Goal: Task Accomplishment & Management: Manage account settings

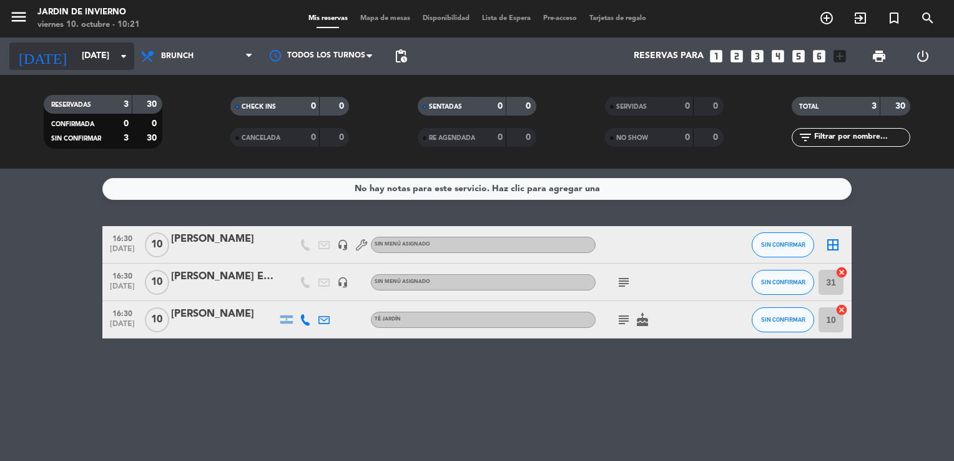
click at [79, 60] on input "[DATE]" at bounding box center [135, 56] width 119 height 22
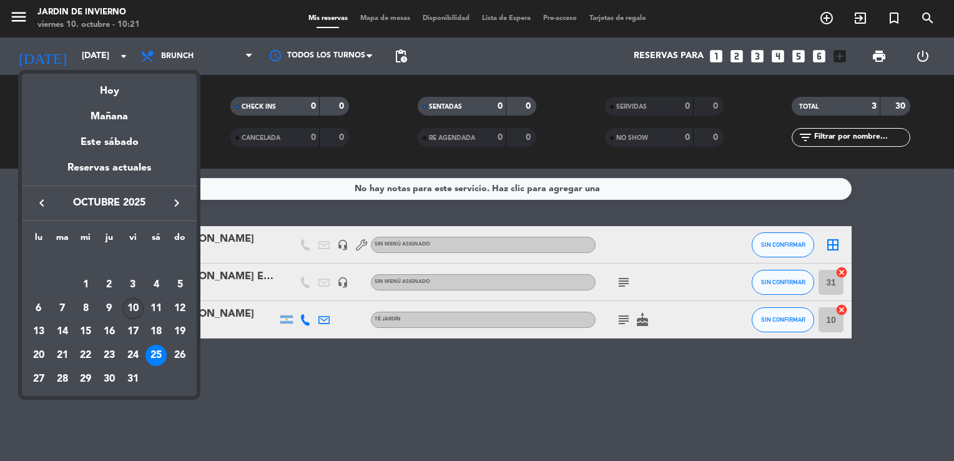
click at [135, 308] on div "10" at bounding box center [132, 308] width 21 height 21
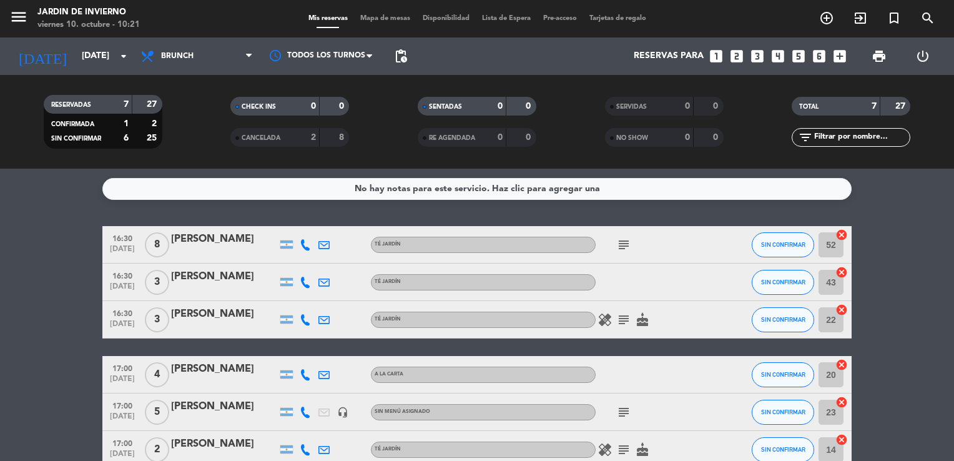
click at [941, 448] on bookings-row "16:30 [DATE] 8 [PERSON_NAME] TÉ JARDÍN subject SIN CONFIRMAR 52 cancel 16:30 [D…" at bounding box center [477, 366] width 954 height 280
click at [185, 56] on span "Brunch" at bounding box center [177, 56] width 32 height 9
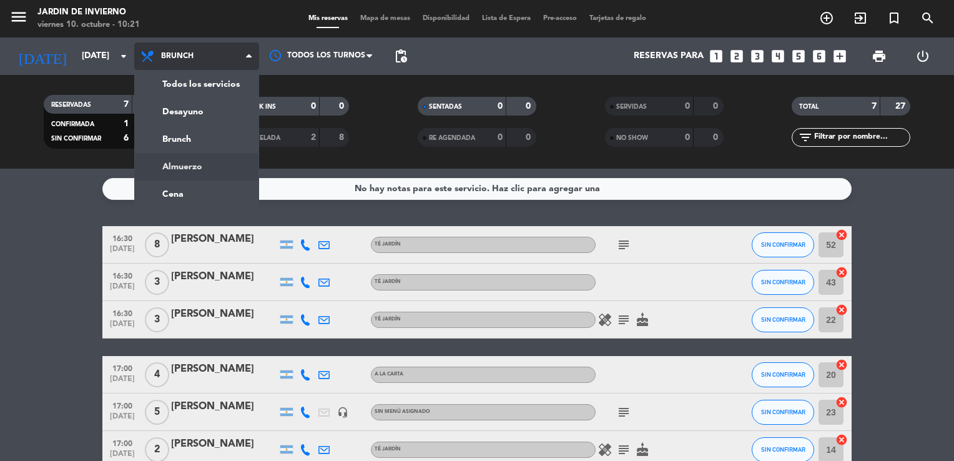
click at [181, 169] on ng-component "menu JARDIN DE INVIERNO [DATE] 10. octubre - 10:21 Mis reservas Mapa de mesas D…" at bounding box center [477, 230] width 954 height 461
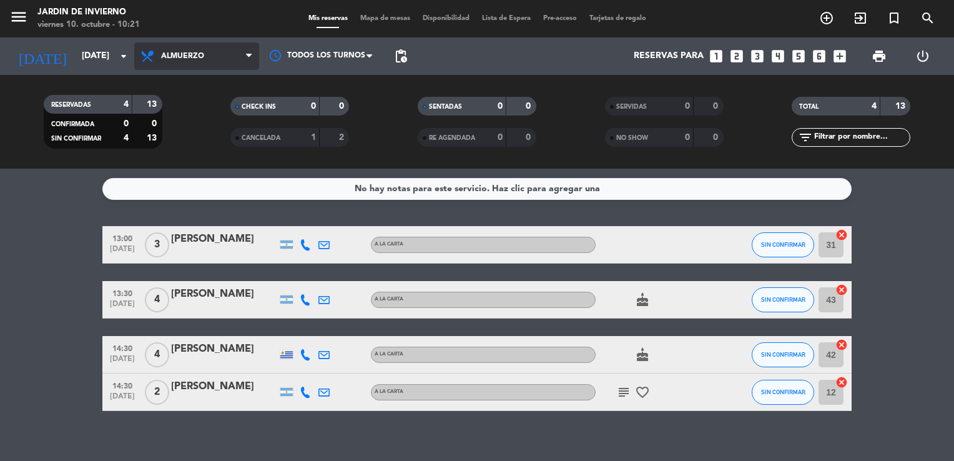
click at [177, 60] on span "Almuerzo" at bounding box center [182, 56] width 43 height 9
click at [172, 189] on ng-component "menu JARDIN DE INVIERNO [DATE] 10. octubre - 10:21 Mis reservas Mapa de mesas D…" at bounding box center [477, 230] width 954 height 461
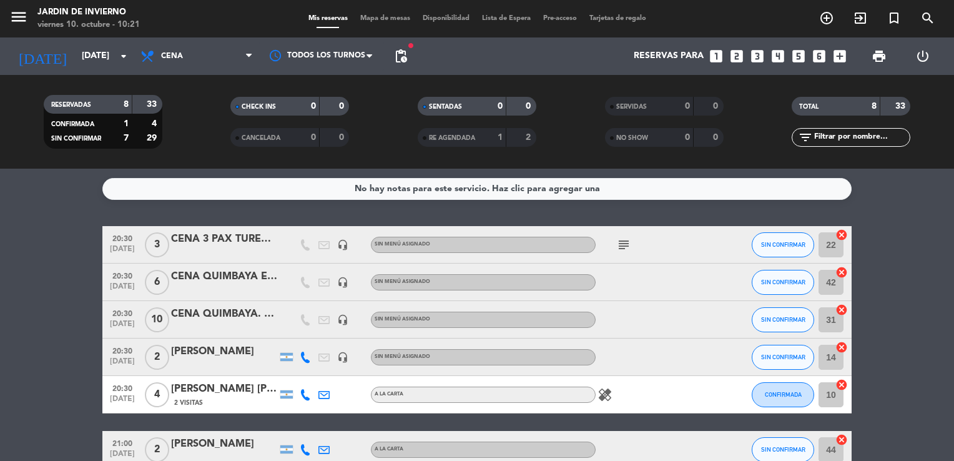
click at [946, 438] on bookings-row "20:30 [DATE] 3 CENA 3 PAX TUREDUAR SA headset_mic Sin menú asignado subject SIN…" at bounding box center [477, 393] width 954 height 335
click at [168, 59] on span "Cena" at bounding box center [172, 56] width 22 height 9
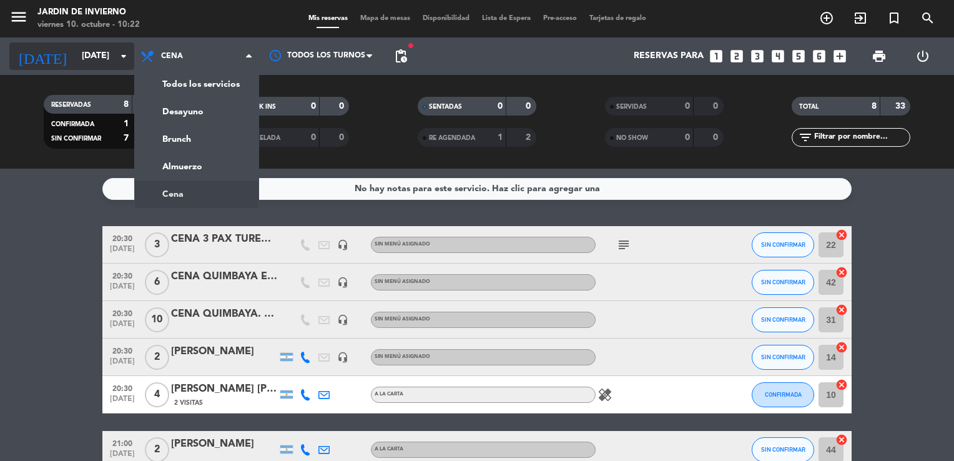
click at [94, 56] on input "[DATE]" at bounding box center [135, 56] width 119 height 22
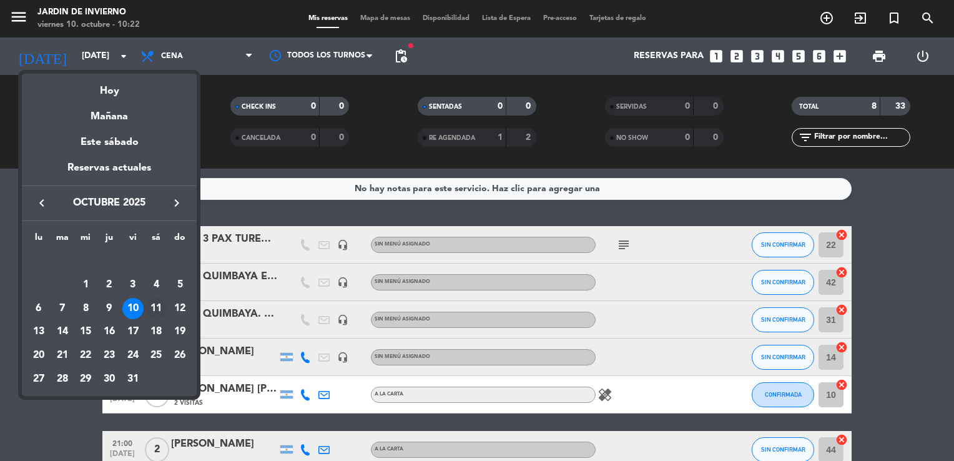
click at [157, 308] on div "11" at bounding box center [155, 308] width 21 height 21
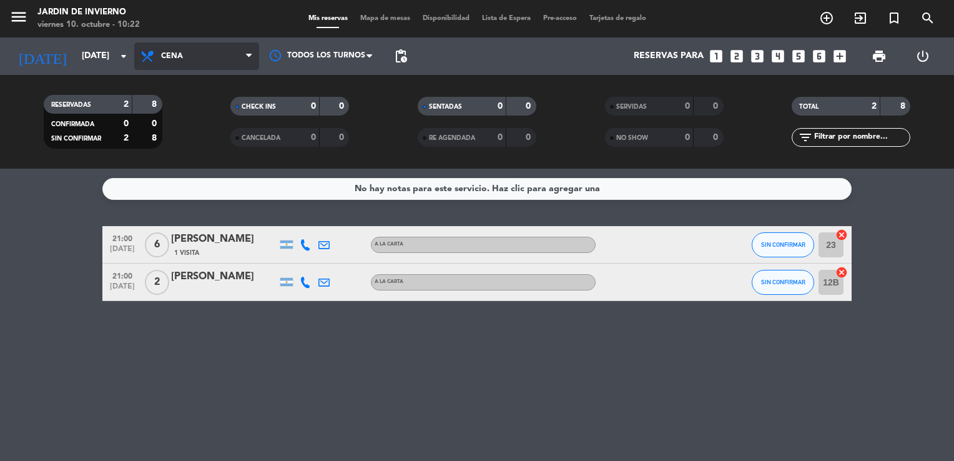
click at [167, 62] on span "Cena" at bounding box center [196, 55] width 125 height 27
click at [166, 141] on div "menu JARDIN DE INVIERNO [DATE] 10. octubre - 10:22 Mis reservas Mapa de mesas D…" at bounding box center [477, 84] width 954 height 169
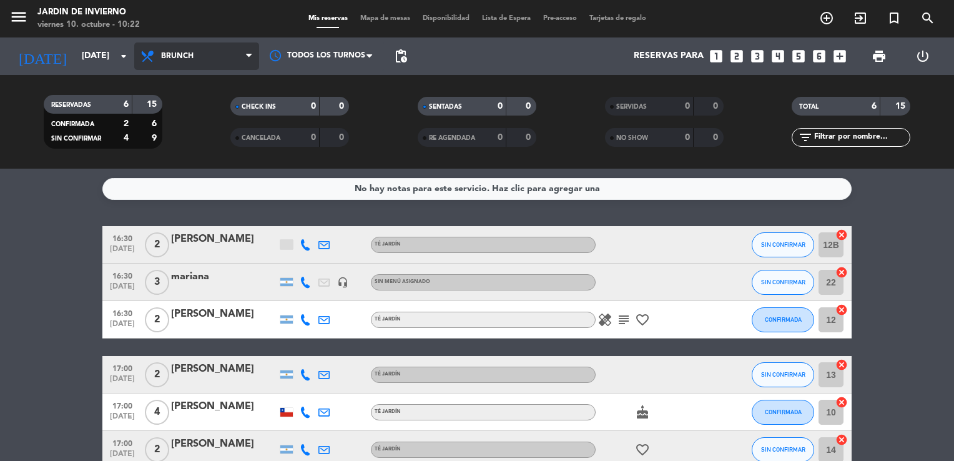
click at [187, 61] on span "Brunch" at bounding box center [196, 55] width 125 height 27
click at [165, 194] on ng-component "menu JARDIN DE INVIERNO [DATE] 10. octubre - 10:22 Mis reservas Mapa de mesas D…" at bounding box center [477, 230] width 954 height 461
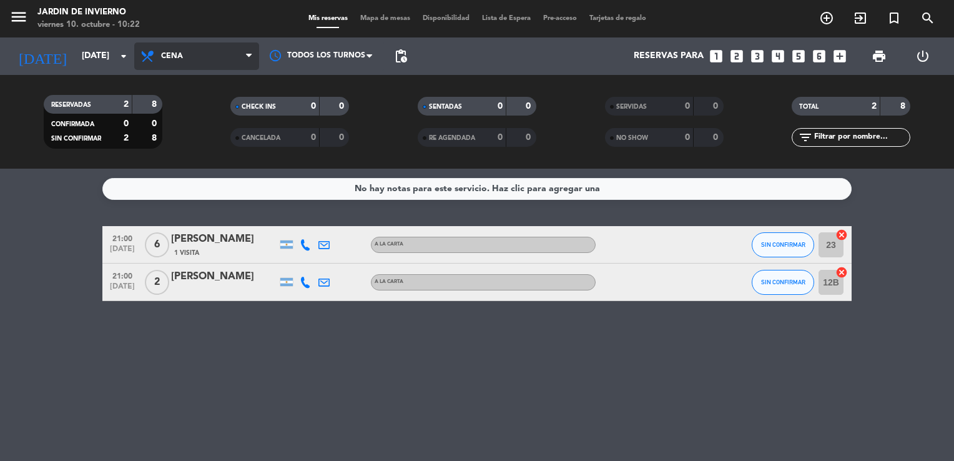
click at [187, 56] on span "Cena" at bounding box center [196, 55] width 125 height 27
click at [180, 166] on div "menu JARDIN DE INVIERNO [DATE] 10. octubre - 10:22 Mis reservas Mapa de mesas D…" at bounding box center [477, 84] width 954 height 169
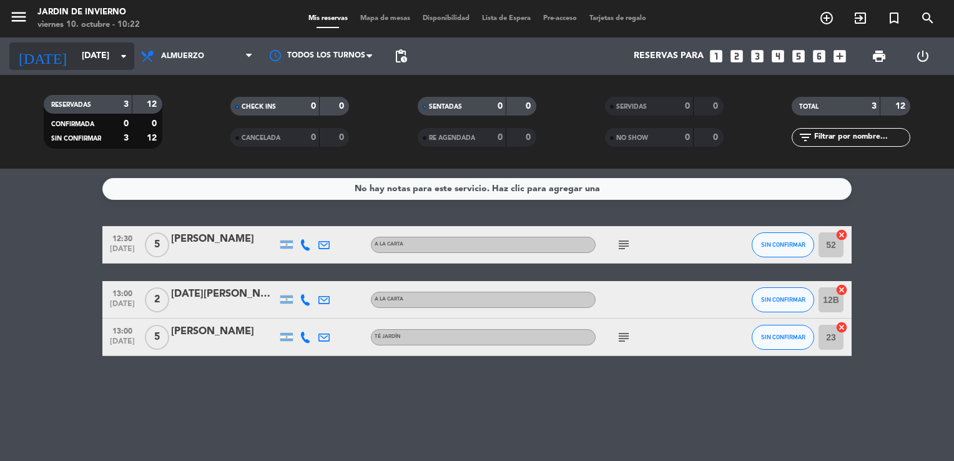
click at [93, 63] on input "[DATE]" at bounding box center [135, 56] width 119 height 22
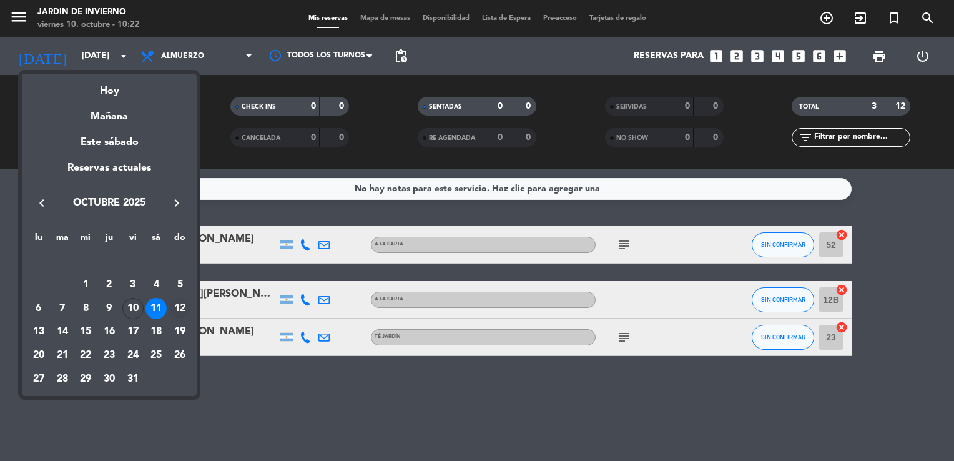
click at [177, 312] on div "12" at bounding box center [179, 308] width 21 height 21
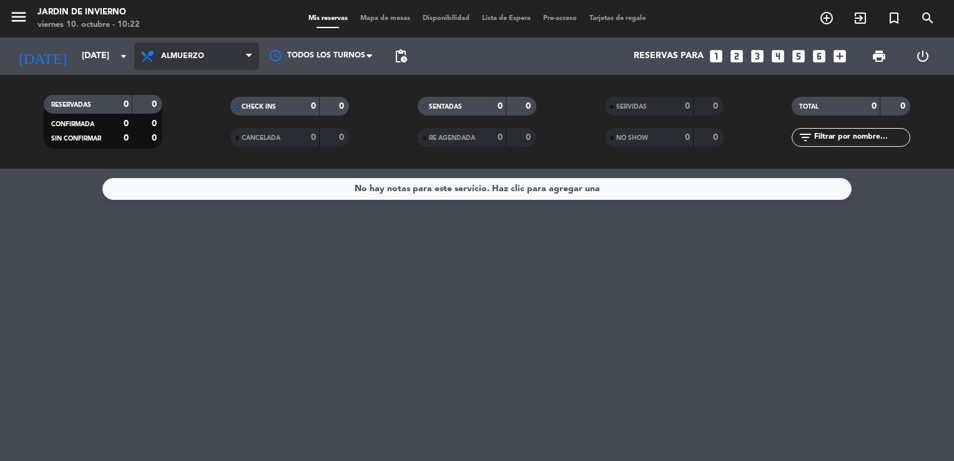
click at [195, 46] on span "Almuerzo" at bounding box center [196, 55] width 125 height 27
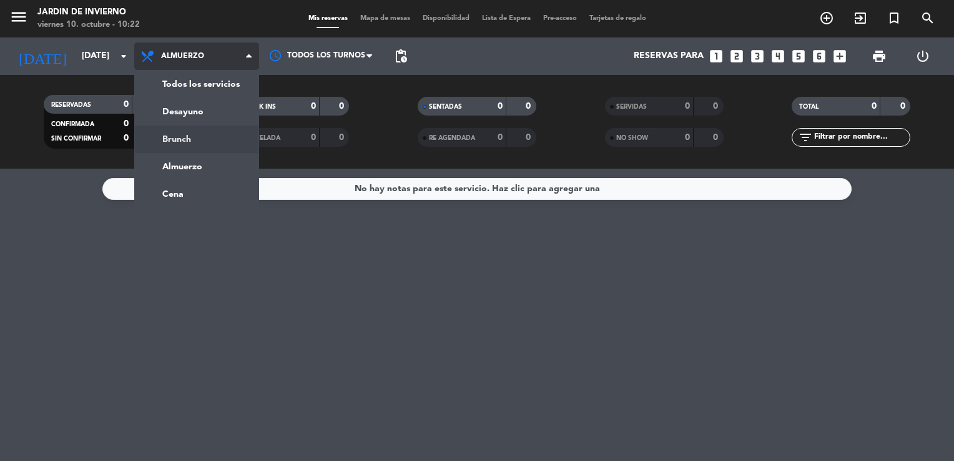
click at [171, 142] on div "menu JARDIN DE INVIERNO [DATE] 10. octubre - 10:22 Mis reservas Mapa de mesas D…" at bounding box center [477, 84] width 954 height 169
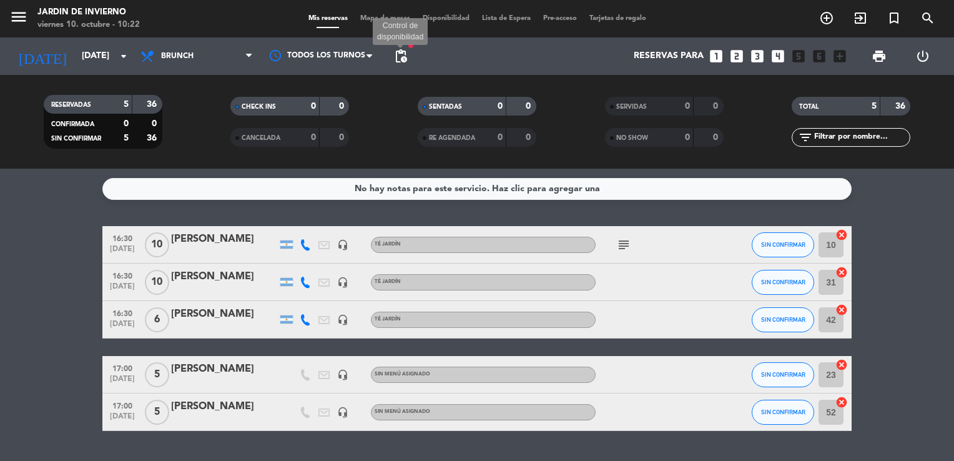
click at [398, 59] on span "pending_actions" at bounding box center [400, 56] width 15 height 15
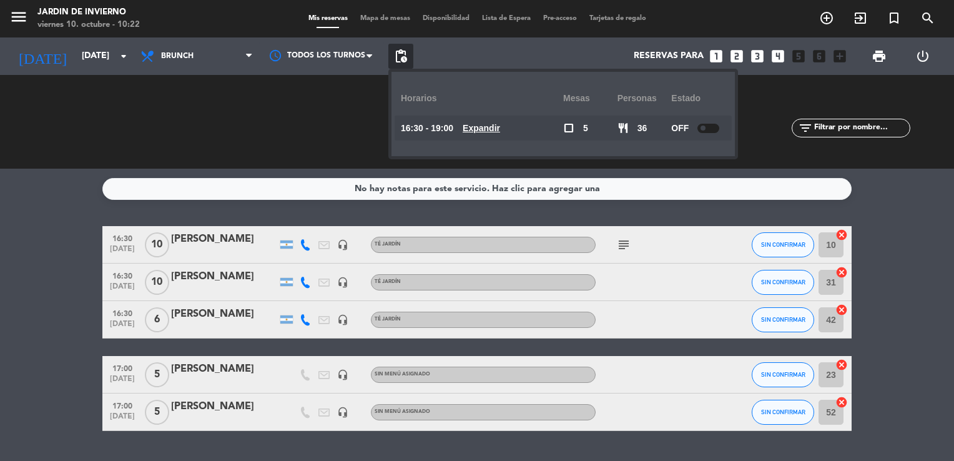
click at [712, 129] on div at bounding box center [708, 128] width 22 height 9
click at [941, 433] on div "No hay notas para este servicio. Haz clic para agregar una 16:30 [DATE] [PERSON…" at bounding box center [477, 315] width 954 height 292
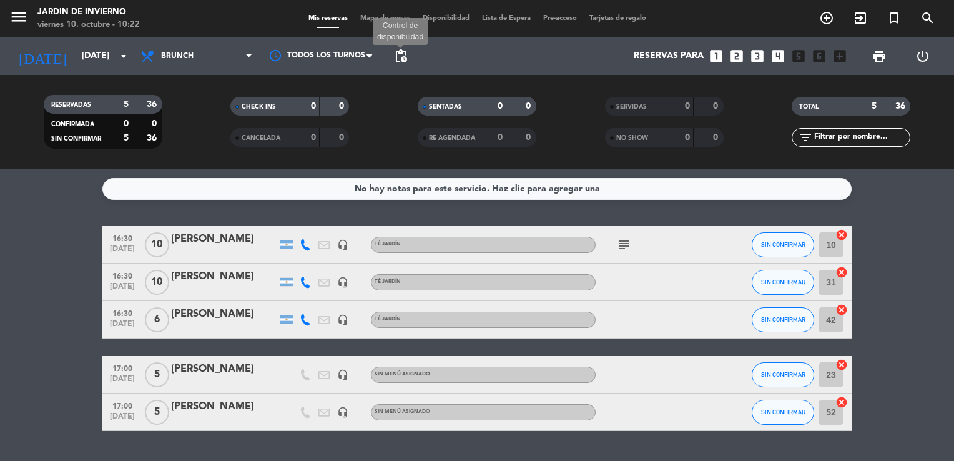
click at [402, 56] on span "pending_actions" at bounding box center [400, 56] width 15 height 15
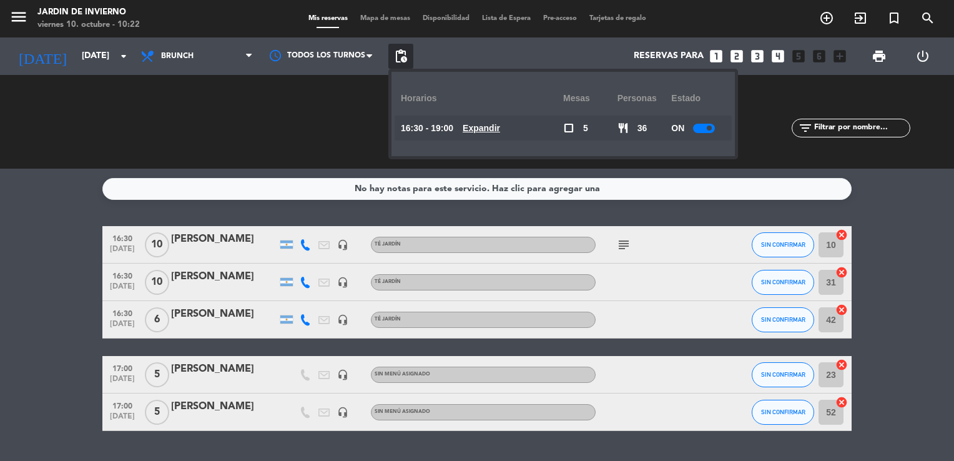
click at [699, 124] on div at bounding box center [704, 128] width 22 height 9
click at [165, 56] on span "Brunch" at bounding box center [177, 56] width 32 height 9
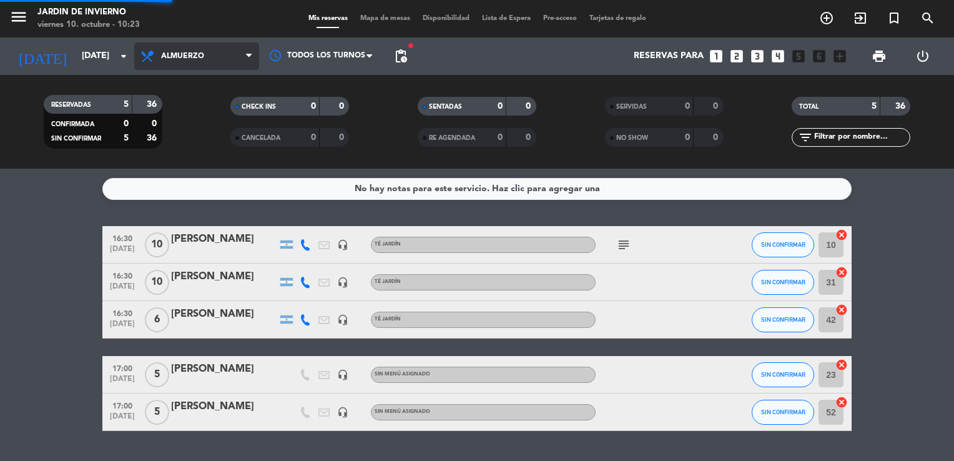
click at [177, 168] on div "menu JARDIN DE INVIERNO [DATE] 10. octubre - 10:23 Mis reservas Mapa de mesas D…" at bounding box center [477, 84] width 954 height 169
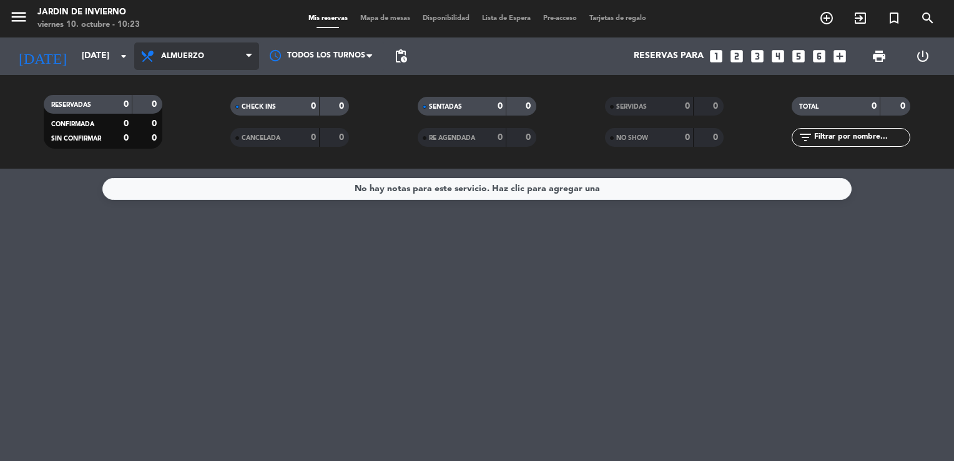
click at [169, 59] on span "Almuerzo" at bounding box center [182, 56] width 43 height 9
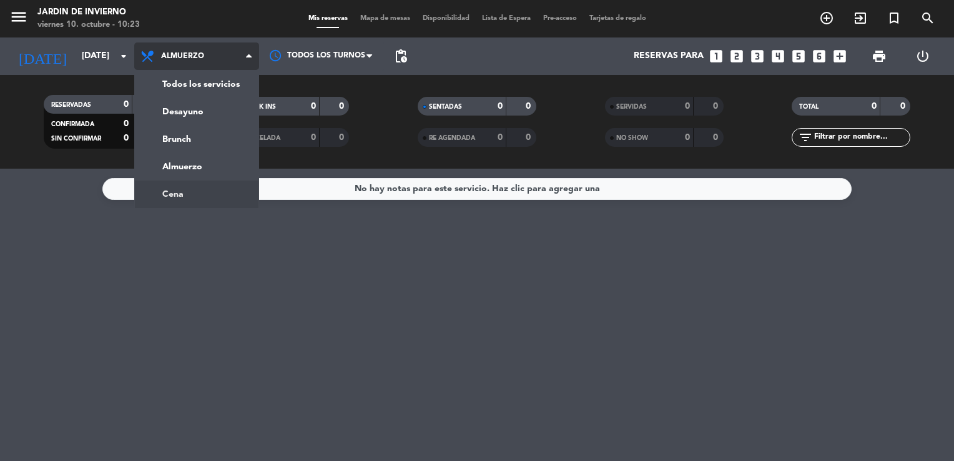
click at [177, 193] on ng-component "menu JARDIN DE INVIERNO [DATE] 10. octubre - 10:23 Mis reservas Mapa de mesas D…" at bounding box center [477, 230] width 954 height 461
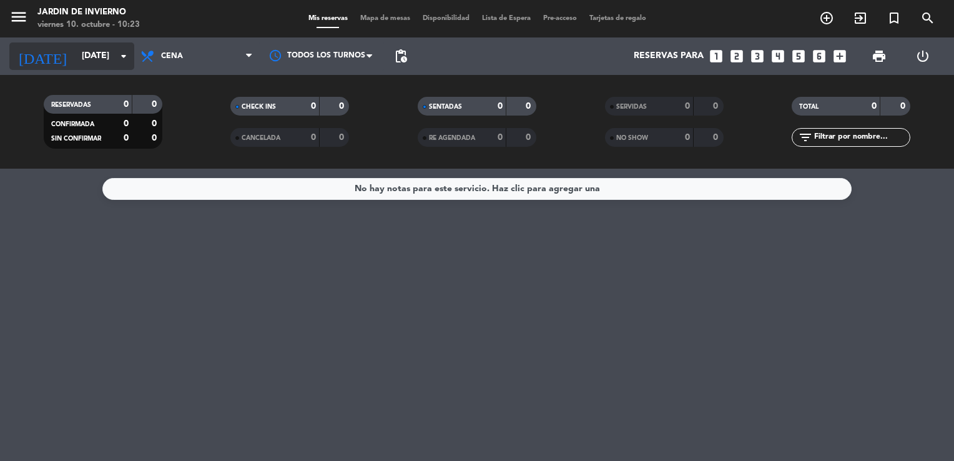
click at [100, 56] on input "[DATE]" at bounding box center [135, 56] width 119 height 22
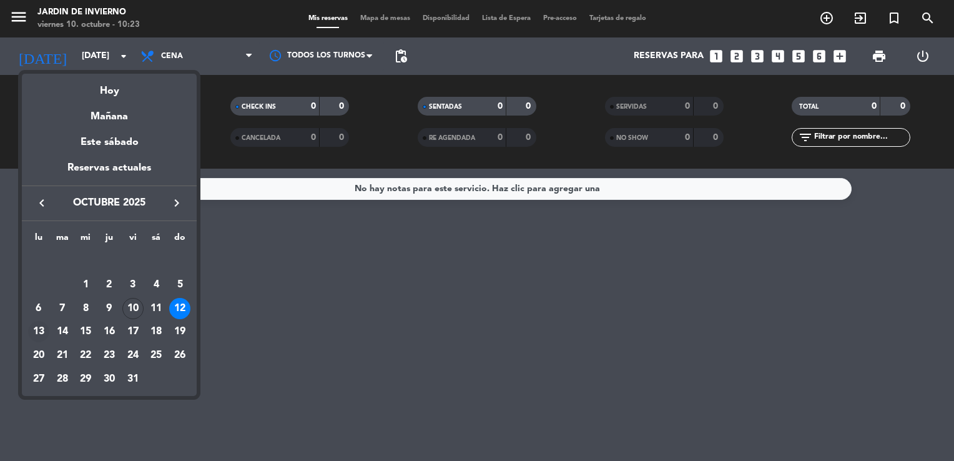
click at [38, 335] on div "13" at bounding box center [38, 331] width 21 height 21
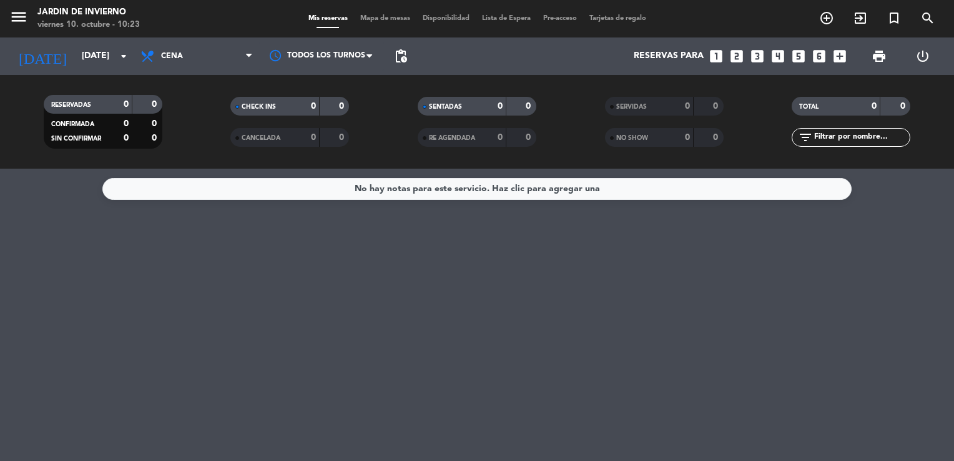
type input "[DATE]"
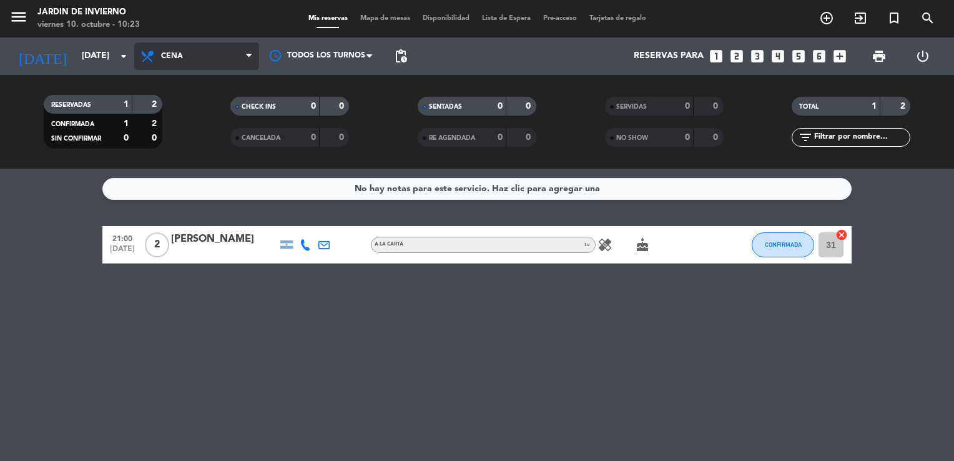
click at [164, 52] on span "Cena" at bounding box center [172, 56] width 22 height 9
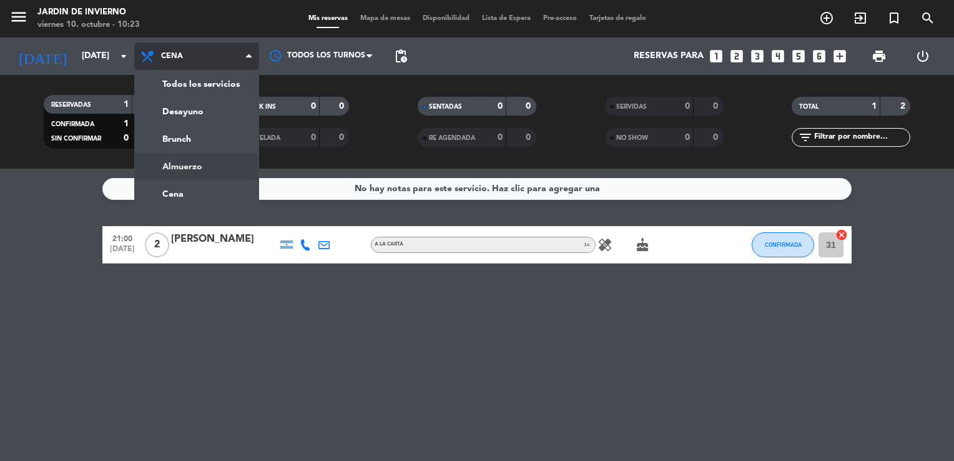
click at [177, 176] on ng-component "menu JARDIN DE INVIERNO [DATE] 10. octubre - 10:23 Mis reservas Mapa de mesas D…" at bounding box center [477, 230] width 954 height 461
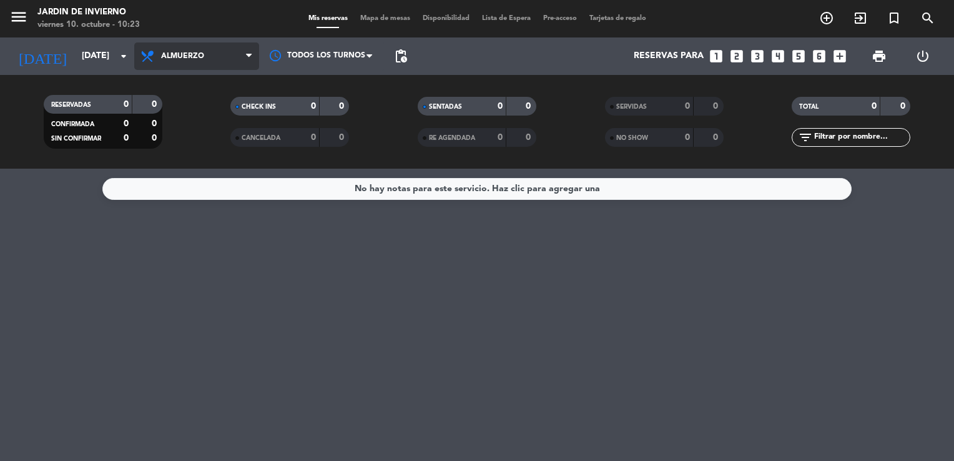
click at [184, 54] on span "Almuerzo" at bounding box center [182, 56] width 43 height 9
click at [188, 137] on div "menu JARDIN DE INVIERNO [DATE] 10. octubre - 10:23 Mis reservas Mapa de mesas D…" at bounding box center [477, 84] width 954 height 169
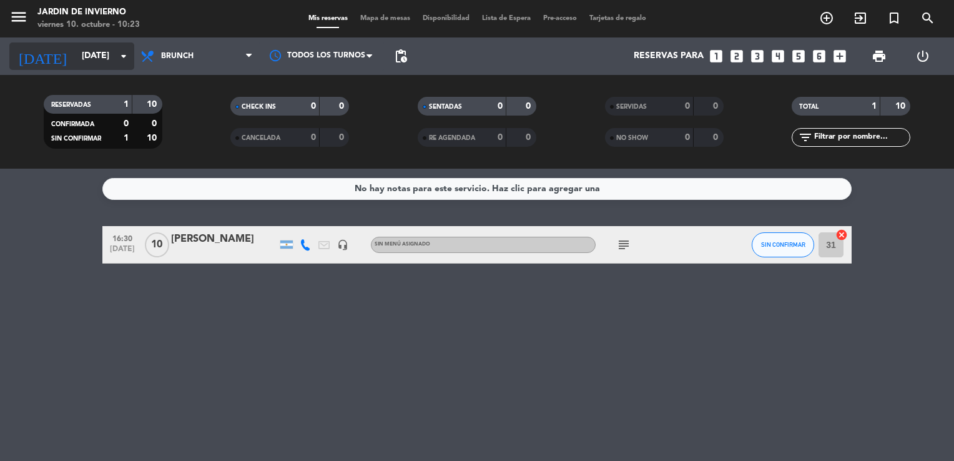
click at [89, 49] on input "[DATE]" at bounding box center [135, 56] width 119 height 22
